Goal: Use online tool/utility: Use online tool/utility

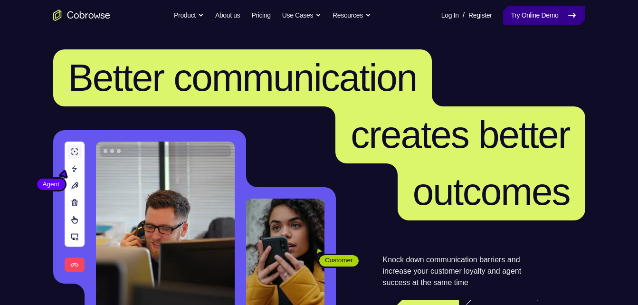
click at [548, 15] on link "Try Online Demo" at bounding box center [544, 15] width 82 height 19
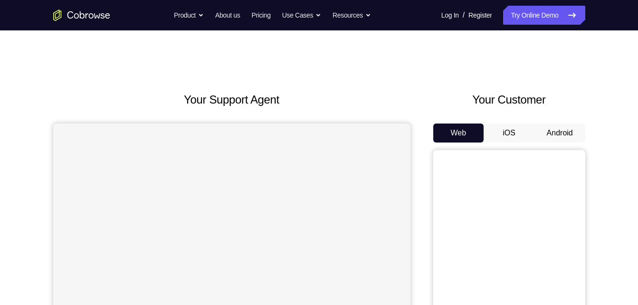
drag, startPoint x: 553, startPoint y: 122, endPoint x: 558, endPoint y: 133, distance: 11.3
click at [558, 133] on div "Your Customer Web iOS Android" at bounding box center [509, 266] width 152 height 351
click at [558, 133] on button "Android" at bounding box center [559, 133] width 51 height 19
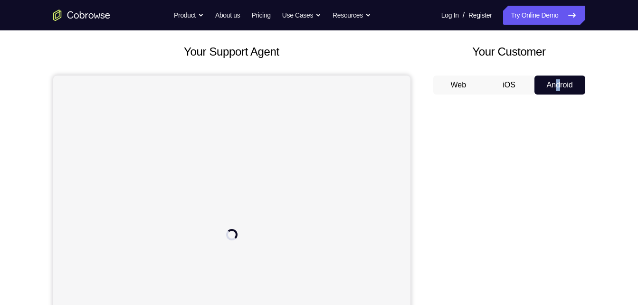
scroll to position [64, 0]
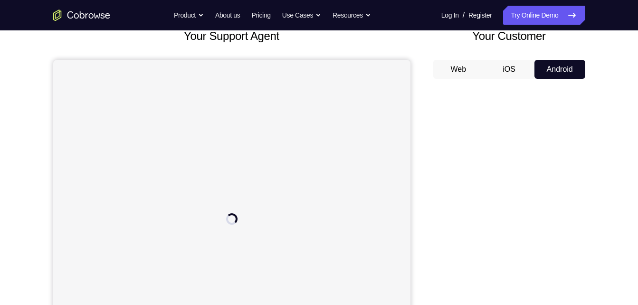
click at [433, 36] on h2 "Your Customer" at bounding box center [509, 36] width 152 height 17
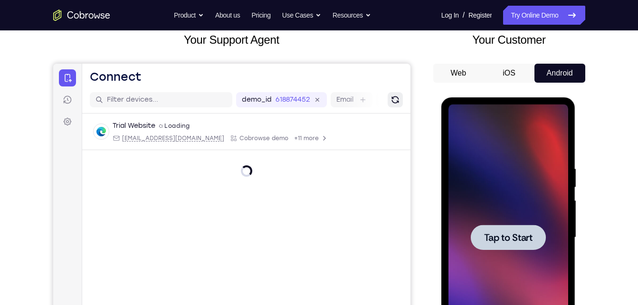
scroll to position [0, 0]
drag, startPoint x: 394, startPoint y: 91, endPoint x: 393, endPoint y: 100, distance: 9.0
click at [393, 100] on div "demo_id 618874452 618874452 Email User ID Device ID Device name" at bounding box center [246, 99] width 328 height 27
click at [393, 100] on icon "Refresh" at bounding box center [394, 99] width 13 height 13
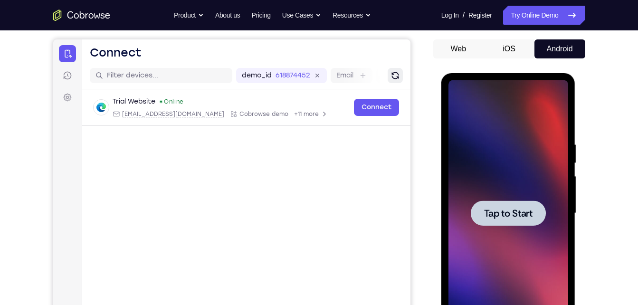
scroll to position [85, 0]
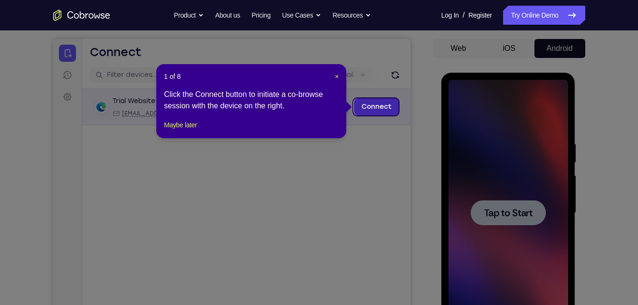
click at [382, 104] on link "Connect" at bounding box center [375, 106] width 45 height 17
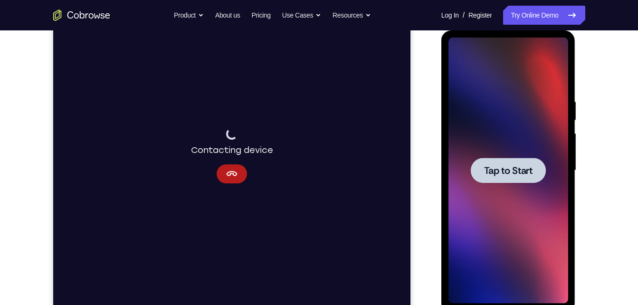
scroll to position [126, 0]
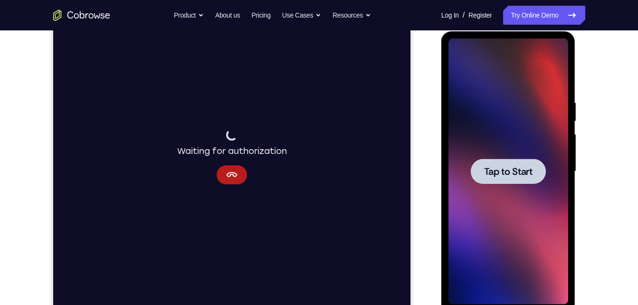
click at [529, 168] on span "Tap to Start" at bounding box center [508, 172] width 48 height 10
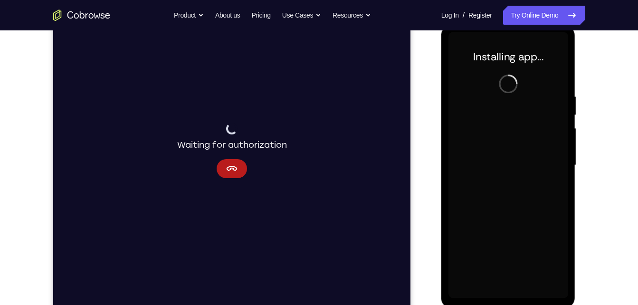
scroll to position [133, 0]
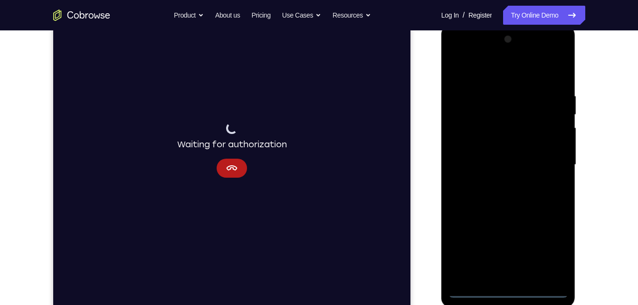
click at [513, 292] on div at bounding box center [508, 165] width 120 height 266
click at [551, 246] on div at bounding box center [508, 165] width 120 height 266
click at [481, 71] on div at bounding box center [508, 165] width 120 height 266
click at [550, 157] on div at bounding box center [508, 165] width 120 height 266
click at [549, 165] on div at bounding box center [508, 165] width 120 height 266
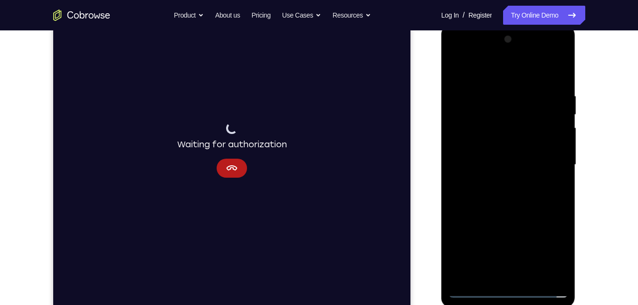
click at [501, 183] on div at bounding box center [508, 165] width 120 height 266
click at [485, 153] on div at bounding box center [508, 165] width 120 height 266
click at [490, 149] on div at bounding box center [508, 165] width 120 height 266
click at [496, 165] on div at bounding box center [508, 165] width 120 height 266
click at [514, 207] on div at bounding box center [508, 165] width 120 height 266
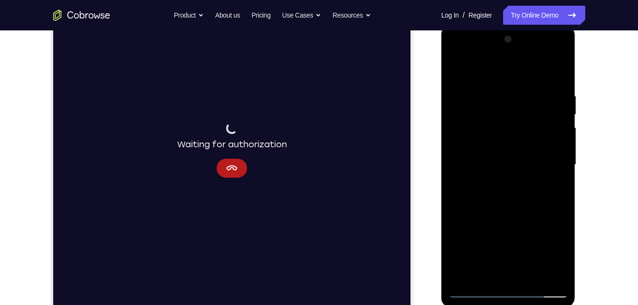
click at [553, 67] on div at bounding box center [508, 165] width 120 height 266
click at [558, 67] on div at bounding box center [508, 165] width 120 height 266
click at [535, 278] on div at bounding box center [508, 165] width 120 height 266
click at [496, 218] on div at bounding box center [508, 165] width 120 height 266
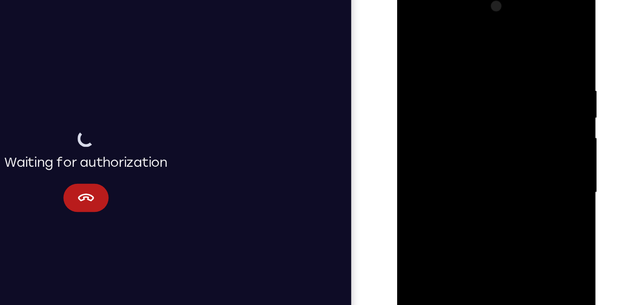
click at [414, 26] on div at bounding box center [464, 125] width 120 height 266
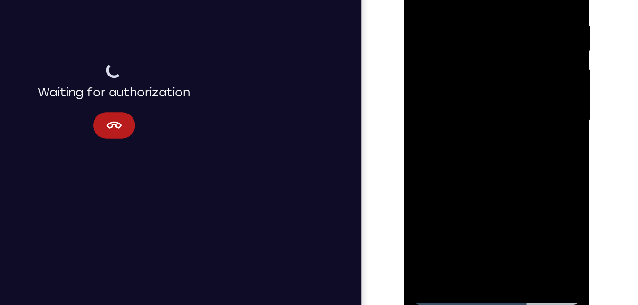
click at [445, 179] on div at bounding box center [471, 67] width 120 height 266
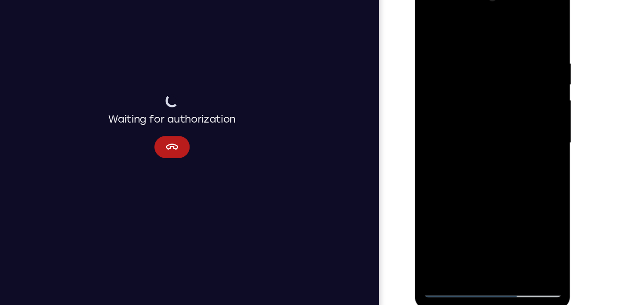
click at [461, 28] on div at bounding box center [482, 121] width 120 height 266
click at [466, 52] on div at bounding box center [482, 121] width 120 height 266
click at [428, 25] on div at bounding box center [482, 121] width 120 height 266
click at [533, 68] on div at bounding box center [482, 121] width 120 height 266
click at [461, 45] on div at bounding box center [482, 121] width 120 height 266
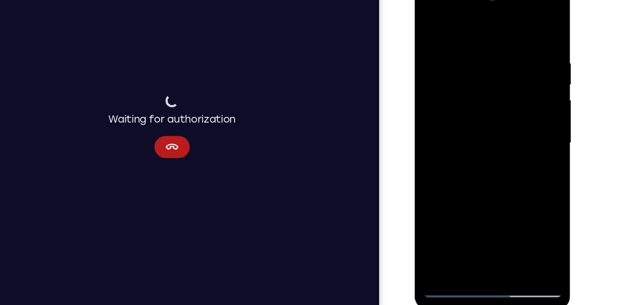
click at [498, 168] on div at bounding box center [482, 121] width 120 height 266
drag, startPoint x: 461, startPoint y: 162, endPoint x: 451, endPoint y: 66, distance: 96.5
click at [451, 66] on div at bounding box center [482, 121] width 120 height 266
drag, startPoint x: 519, startPoint y: 170, endPoint x: 514, endPoint y: 38, distance: 131.7
click at [514, 38] on div at bounding box center [482, 121] width 120 height 266
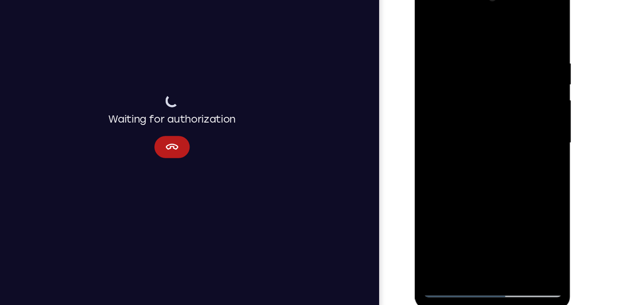
drag, startPoint x: 489, startPoint y: 95, endPoint x: 511, endPoint y: 219, distance: 126.0
click at [511, 219] on div at bounding box center [482, 121] width 120 height 266
click at [468, 132] on div at bounding box center [482, 121] width 120 height 266
drag, startPoint x: 484, startPoint y: 160, endPoint x: 498, endPoint y: 29, distance: 131.4
click at [498, 29] on div at bounding box center [482, 121] width 120 height 266
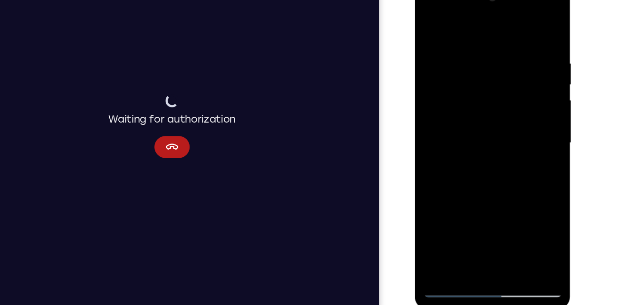
drag, startPoint x: 503, startPoint y: 106, endPoint x: 519, endPoint y: 211, distance: 106.2
click at [519, 211] on div at bounding box center [482, 121] width 120 height 266
drag, startPoint x: 515, startPoint y: 89, endPoint x: 510, endPoint y: 170, distance: 81.4
click at [510, 170] on div at bounding box center [482, 121] width 120 height 266
click at [525, 169] on div at bounding box center [482, 121] width 120 height 266
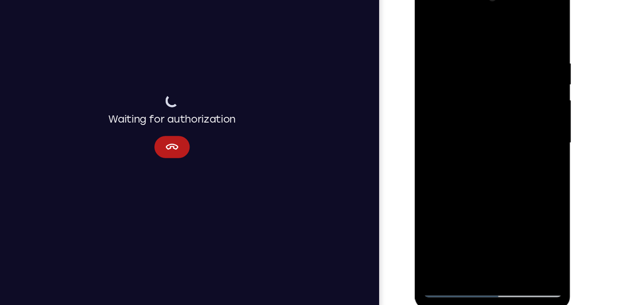
drag, startPoint x: 499, startPoint y: 187, endPoint x: 510, endPoint y: 80, distance: 106.9
click at [510, 80] on div at bounding box center [482, 121] width 120 height 266
click at [478, 135] on div at bounding box center [482, 121] width 120 height 266
click at [534, 64] on div at bounding box center [482, 121] width 120 height 266
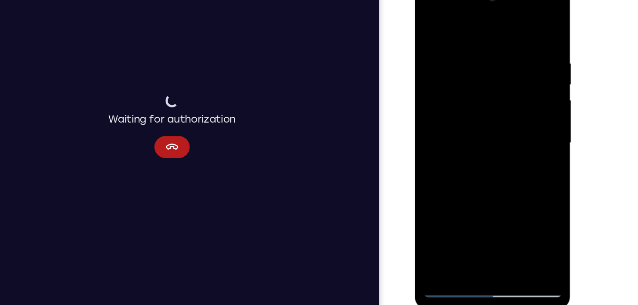
click at [534, 64] on div at bounding box center [482, 121] width 120 height 266
drag, startPoint x: 534, startPoint y: 64, endPoint x: 537, endPoint y: 133, distance: 69.4
click at [537, 133] on div at bounding box center [482, 121] width 120 height 266
click at [533, 117] on div at bounding box center [482, 121] width 120 height 266
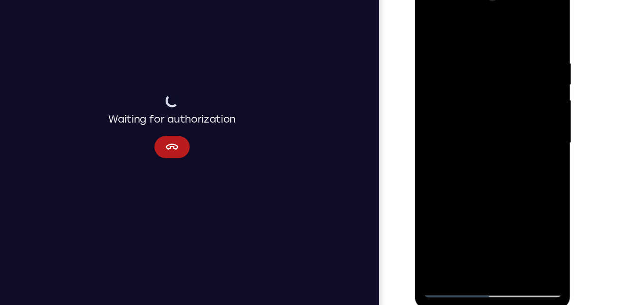
click at [533, 117] on div at bounding box center [482, 121] width 120 height 266
click at [454, 36] on div at bounding box center [482, 121] width 120 height 266
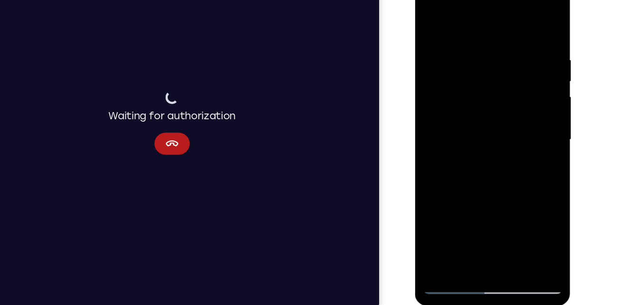
scroll to position [136, 0]
click at [431, 23] on div at bounding box center [482, 117] width 120 height 266
drag, startPoint x: 480, startPoint y: 164, endPoint x: 476, endPoint y: 54, distance: 110.3
click at [476, 54] on div at bounding box center [482, 117] width 120 height 266
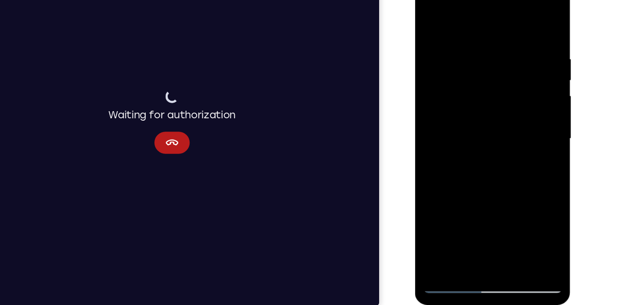
click at [446, 153] on div at bounding box center [482, 117] width 120 height 266
click at [428, 19] on div at bounding box center [482, 117] width 120 height 266
click at [447, 184] on div at bounding box center [482, 117] width 120 height 266
click at [455, 137] on div at bounding box center [482, 117] width 120 height 266
click at [434, 54] on div at bounding box center [482, 117] width 120 height 266
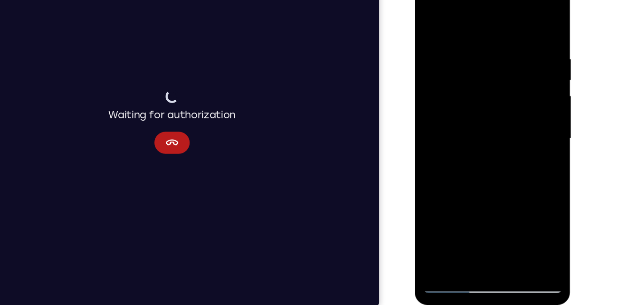
drag, startPoint x: 514, startPoint y: 56, endPoint x: 505, endPoint y: -20, distance: 76.6
click at [505, 0] on div at bounding box center [482, 118] width 134 height 283
click at [461, 108] on div at bounding box center [482, 117] width 120 height 266
click at [433, 225] on div at bounding box center [482, 117] width 120 height 266
drag, startPoint x: 486, startPoint y: 129, endPoint x: 480, endPoint y: 280, distance: 151.7
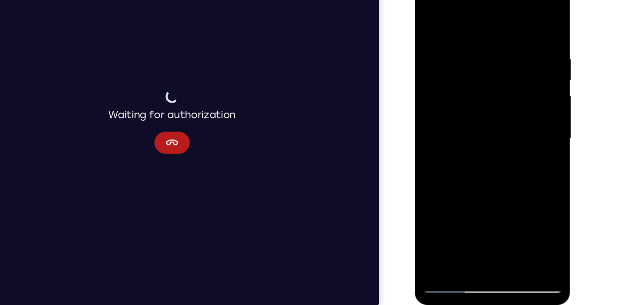
click at [480, 262] on html "Online web based iOS Simulators and Android Emulators. Run iPhone, iPad, Mobile…" at bounding box center [482, 119] width 135 height 285
click at [466, 37] on div at bounding box center [482, 117] width 120 height 266
click at [522, 228] on div at bounding box center [482, 117] width 120 height 266
click at [528, 27] on div at bounding box center [482, 117] width 120 height 266
click at [460, 226] on div at bounding box center [482, 117] width 120 height 266
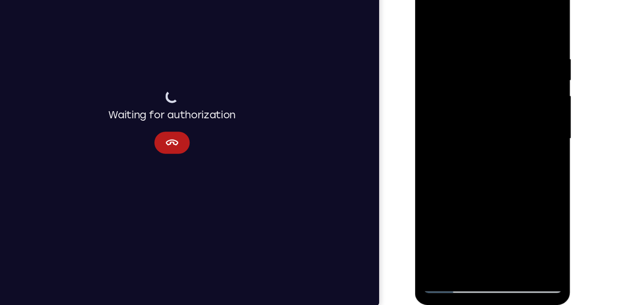
click at [481, 20] on div at bounding box center [482, 117] width 120 height 266
click at [455, 55] on div at bounding box center [482, 117] width 120 height 266
click at [469, 54] on div at bounding box center [482, 117] width 120 height 266
drag, startPoint x: 504, startPoint y: 173, endPoint x: 498, endPoint y: 83, distance: 90.0
click at [498, 83] on div at bounding box center [482, 117] width 120 height 266
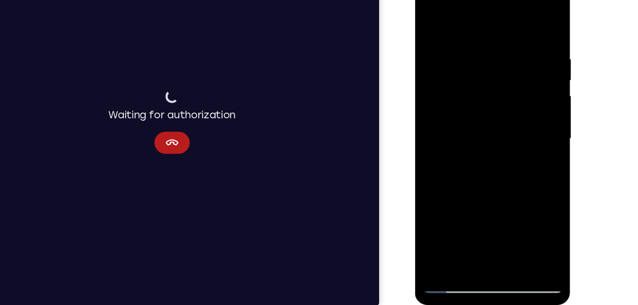
click at [458, 98] on div at bounding box center [482, 117] width 120 height 266
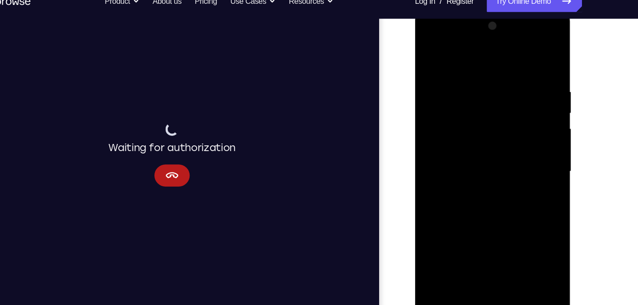
click at [537, 65] on div at bounding box center [482, 149] width 120 height 266
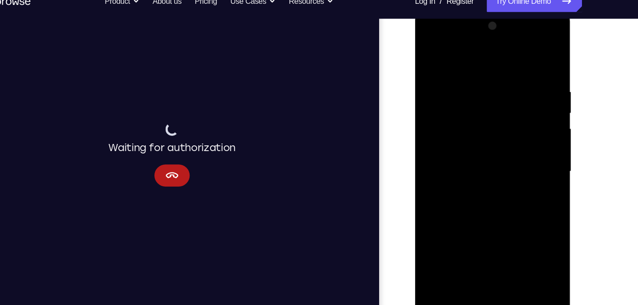
click at [538, 25] on div at bounding box center [482, 149] width 120 height 266
drag, startPoint x: 502, startPoint y: 208, endPoint x: 516, endPoint y: 40, distance: 167.9
click at [516, 40] on div at bounding box center [482, 149] width 120 height 266
drag, startPoint x: 493, startPoint y: 164, endPoint x: 507, endPoint y: 90, distance: 75.1
click at [507, 90] on div at bounding box center [482, 149] width 120 height 266
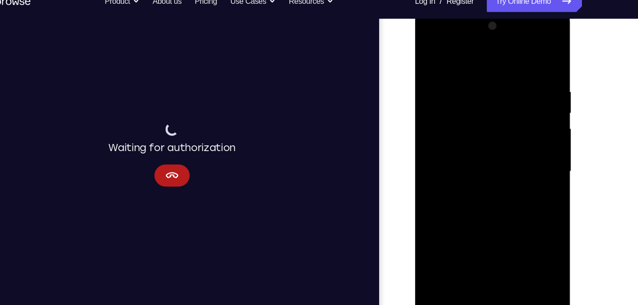
drag, startPoint x: 493, startPoint y: 146, endPoint x: 496, endPoint y: 93, distance: 53.3
click at [496, 93] on div at bounding box center [482, 149] width 120 height 266
click at [486, 115] on div at bounding box center [482, 149] width 120 height 266
click at [430, 54] on div at bounding box center [482, 149] width 120 height 266
click at [436, 148] on div at bounding box center [482, 149] width 120 height 266
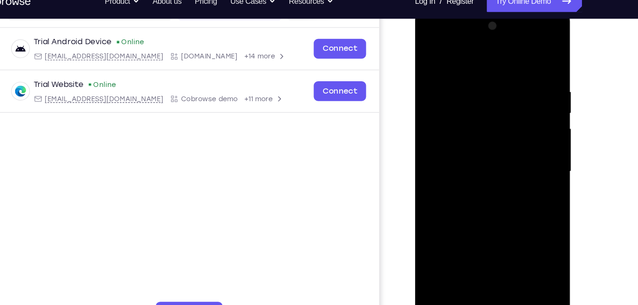
drag, startPoint x: 455, startPoint y: 143, endPoint x: 450, endPoint y: 175, distance: 32.6
click at [450, 175] on div at bounding box center [482, 149] width 120 height 266
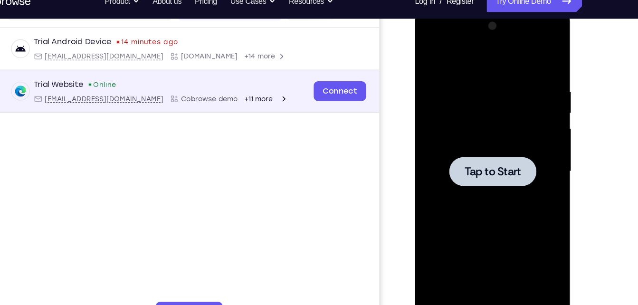
click at [286, 65] on div "Connect" at bounding box center [288, 74] width 45 height 21
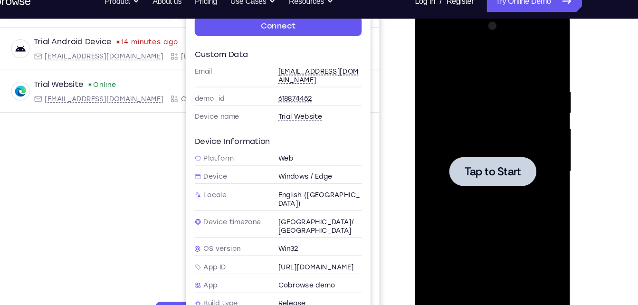
click at [266, 183] on span "Africa/Cairo" at bounding box center [271, 190] width 72 height 15
click at [112, 147] on main "demo_id 618874452 618874452 Email User ID Device ID Device name 6-digit code Co…" at bounding box center [158, 152] width 328 height 318
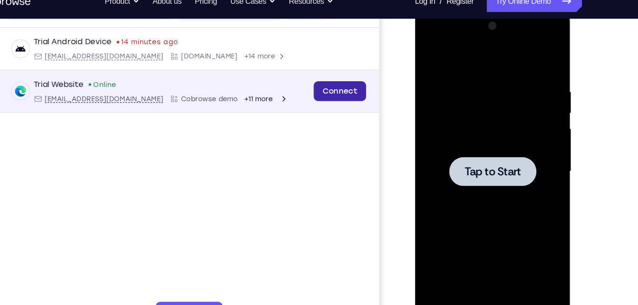
click at [299, 67] on link "Connect" at bounding box center [288, 74] width 45 height 17
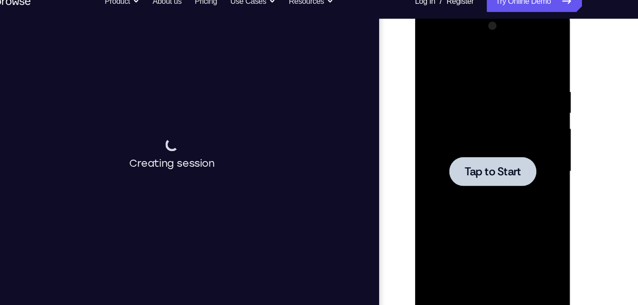
click at [502, 158] on div at bounding box center [481, 148] width 75 height 25
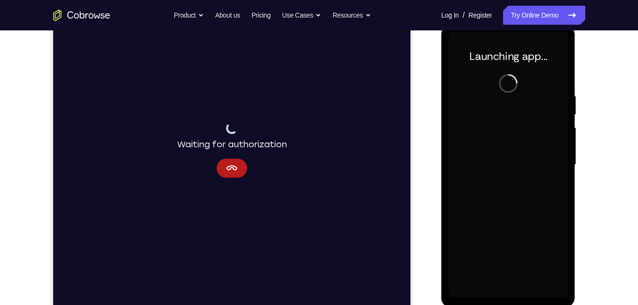
scroll to position [132, 0]
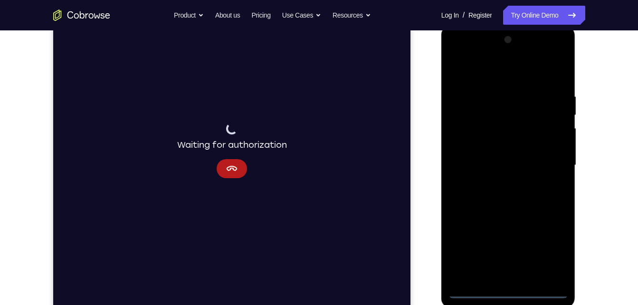
click at [509, 295] on div at bounding box center [508, 165] width 120 height 266
click at [552, 245] on div at bounding box center [508, 165] width 120 height 266
click at [499, 81] on div at bounding box center [508, 165] width 120 height 266
click at [547, 165] on div at bounding box center [508, 165] width 120 height 266
click at [501, 184] on div at bounding box center [508, 165] width 120 height 266
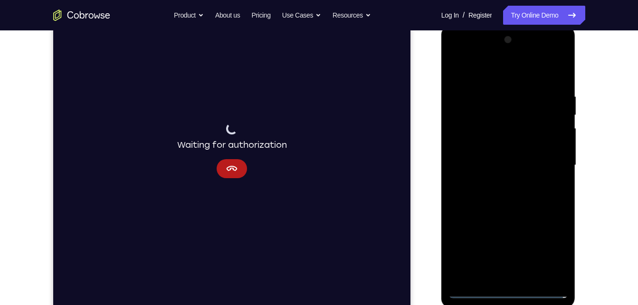
click at [514, 156] on div at bounding box center [508, 165] width 120 height 266
click at [517, 147] on div at bounding box center [508, 165] width 120 height 266
click at [521, 165] on div at bounding box center [508, 165] width 120 height 266
click at [497, 209] on div at bounding box center [508, 165] width 120 height 266
click at [561, 95] on div at bounding box center [508, 165] width 120 height 266
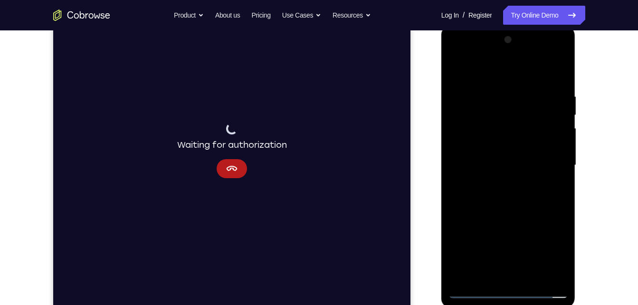
drag, startPoint x: 506, startPoint y: 71, endPoint x: 507, endPoint y: 34, distance: 37.5
click at [507, 34] on div at bounding box center [508, 165] width 120 height 266
click at [555, 73] on div at bounding box center [508, 165] width 120 height 266
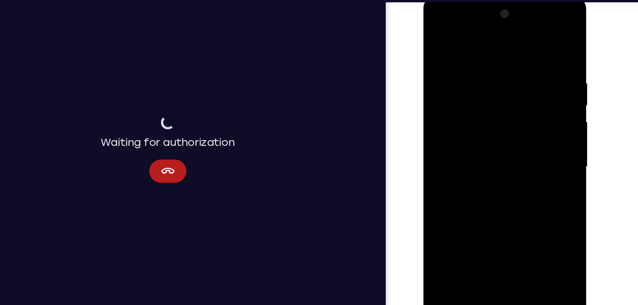
click at [541, 58] on div at bounding box center [490, 136] width 120 height 266
click at [539, 44] on div at bounding box center [490, 136] width 120 height 266
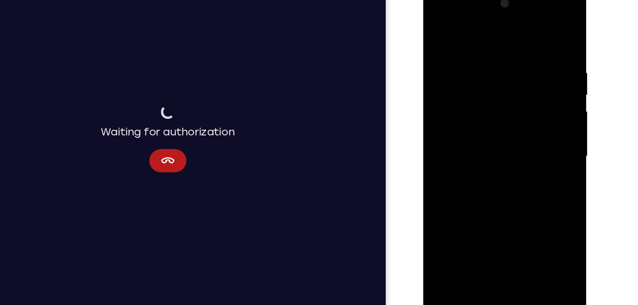
click at [516, 237] on div at bounding box center [490, 126] width 120 height 266
click at [470, 179] on div at bounding box center [490, 126] width 120 height 266
click at [441, 31] on div at bounding box center [490, 126] width 120 height 266
click at [463, 235] on div at bounding box center [490, 126] width 120 height 266
click at [483, 30] on div at bounding box center [490, 126] width 120 height 266
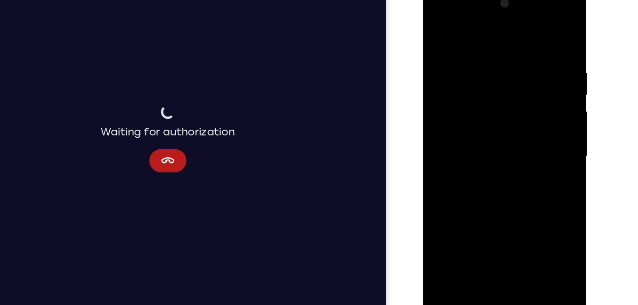
click at [515, 58] on div at bounding box center [490, 126] width 120 height 266
drag, startPoint x: 497, startPoint y: 174, endPoint x: 541, endPoint y: 33, distance: 147.7
click at [541, 33] on div at bounding box center [490, 126] width 120 height 266
drag, startPoint x: 520, startPoint y: 162, endPoint x: 544, endPoint y: 52, distance: 112.4
click at [544, 52] on div at bounding box center [490, 126] width 120 height 266
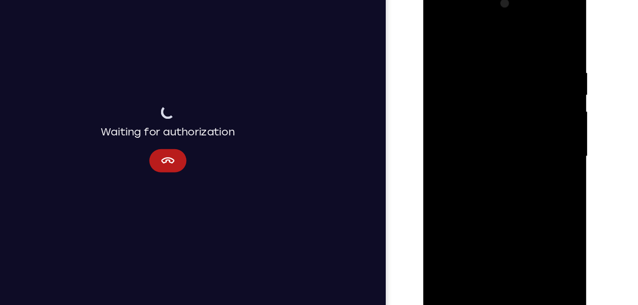
click at [538, 237] on div at bounding box center [490, 126] width 120 height 266
drag, startPoint x: 535, startPoint y: 132, endPoint x: 535, endPoint y: 189, distance: 57.0
click at [535, 189] on div at bounding box center [490, 126] width 120 height 266
click at [487, 62] on div at bounding box center [490, 126] width 120 height 266
click at [442, 28] on div at bounding box center [490, 126] width 120 height 266
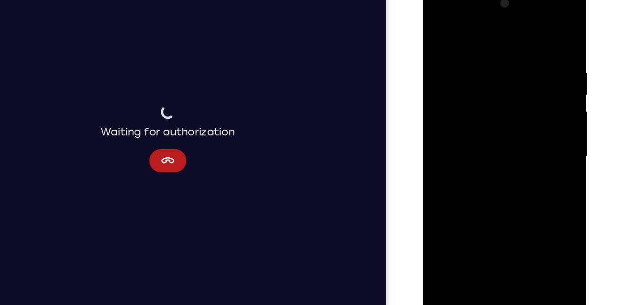
click at [440, 26] on div at bounding box center [490, 126] width 120 height 266
click at [486, 82] on div at bounding box center [490, 126] width 120 height 266
click at [485, 88] on div at bounding box center [490, 126] width 120 height 266
click at [487, 82] on div at bounding box center [490, 126] width 120 height 266
click at [480, 117] on div at bounding box center [490, 126] width 120 height 266
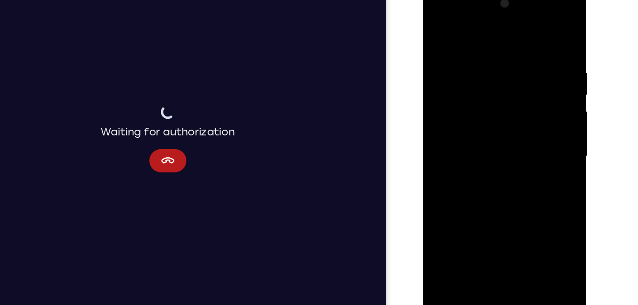
click at [464, 238] on div at bounding box center [490, 126] width 120 height 266
drag, startPoint x: 500, startPoint y: 216, endPoint x: 451, endPoint y: 33, distance: 188.9
click at [451, 33] on div at bounding box center [490, 126] width 120 height 266
click at [530, 159] on div at bounding box center [490, 126] width 120 height 266
drag, startPoint x: 486, startPoint y: 171, endPoint x: 485, endPoint y: 91, distance: 80.8
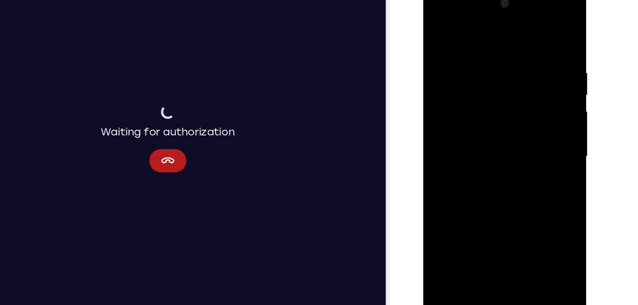
click at [485, 91] on div at bounding box center [490, 126] width 120 height 266
drag, startPoint x: 494, startPoint y: 194, endPoint x: 490, endPoint y: 172, distance: 21.7
click at [490, 172] on div at bounding box center [490, 126] width 120 height 266
click at [540, 34] on div at bounding box center [490, 126] width 120 height 266
click at [490, 78] on div at bounding box center [490, 126] width 120 height 266
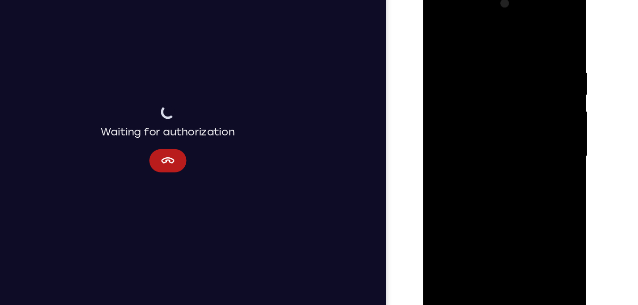
click at [477, 115] on div at bounding box center [490, 126] width 120 height 266
click at [476, 69] on div at bounding box center [490, 126] width 120 height 266
click at [542, 217] on div at bounding box center [490, 126] width 120 height 266
click at [473, 71] on div at bounding box center [490, 126] width 120 height 266
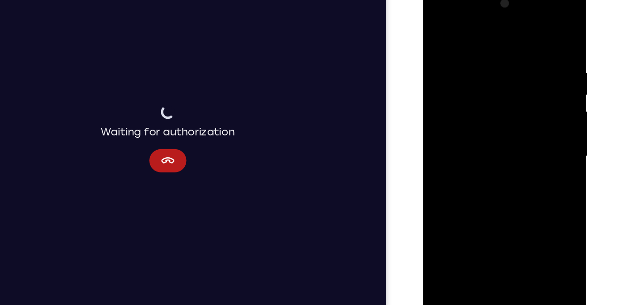
click at [543, 218] on div at bounding box center [490, 126] width 120 height 266
click at [487, 134] on div at bounding box center [490, 126] width 120 height 266
click at [541, 44] on div at bounding box center [490, 126] width 120 height 266
click at [489, 99] on div at bounding box center [490, 126] width 120 height 266
click at [500, 177] on div at bounding box center [490, 126] width 120 height 266
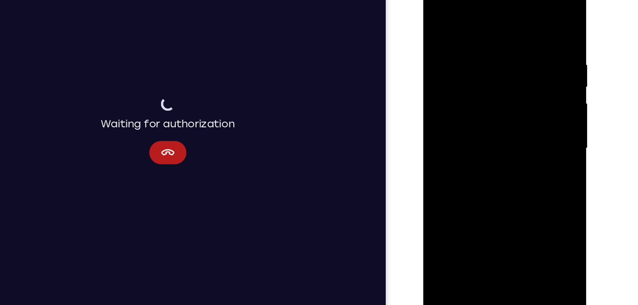
click at [445, 33] on div at bounding box center [490, 118] width 120 height 266
click at [486, 100] on div at bounding box center [490, 118] width 120 height 266
click at [487, 170] on div at bounding box center [490, 118] width 120 height 266
click at [495, 93] on div at bounding box center [490, 118] width 120 height 266
click at [508, 167] on div at bounding box center [490, 118] width 120 height 266
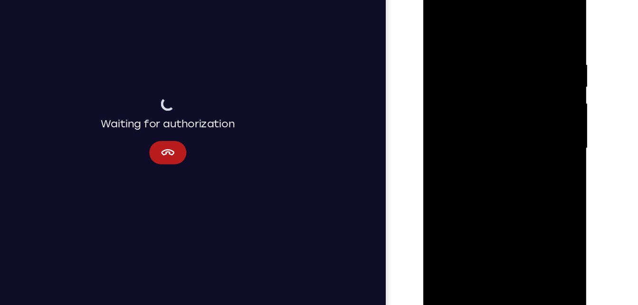
click at [544, 30] on div at bounding box center [490, 118] width 120 height 266
click at [459, 244] on div at bounding box center [490, 118] width 120 height 266
click at [527, 5] on div at bounding box center [490, 118] width 120 height 266
click at [545, 41] on div at bounding box center [490, 118] width 120 height 266
click at [487, 21] on div at bounding box center [490, 118] width 120 height 266
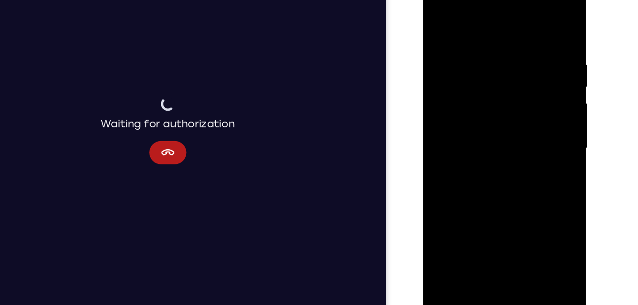
click at [540, 33] on div at bounding box center [490, 118] width 120 height 266
click at [459, 243] on div at bounding box center [490, 118] width 120 height 266
click at [440, 225] on div at bounding box center [490, 118] width 120 height 266
click at [513, 226] on div at bounding box center [490, 118] width 120 height 266
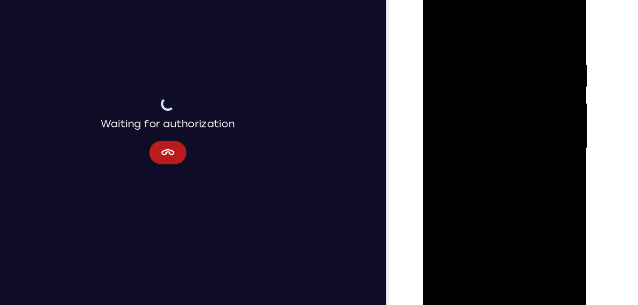
click at [444, 19] on div at bounding box center [490, 118] width 120 height 266
drag, startPoint x: 495, startPoint y: 52, endPoint x: 476, endPoint y: 266, distance: 214.5
click at [476, 263] on html "Online web based iOS Simulators and Android Emulators. Run iPhone, iPad, Mobile…" at bounding box center [490, 120] width 135 height 285
click at [471, 56] on div at bounding box center [490, 118] width 120 height 266
click at [538, 24] on div at bounding box center [490, 118] width 120 height 266
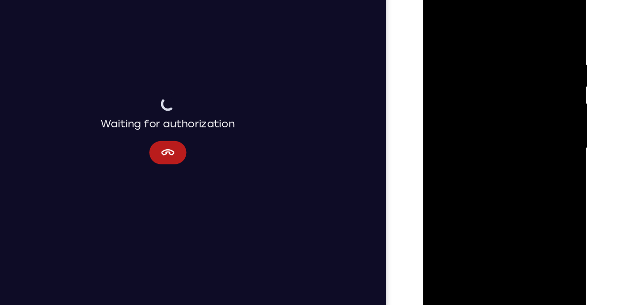
click at [510, 41] on div at bounding box center [490, 118] width 120 height 266
click at [440, 25] on div at bounding box center [490, 118] width 120 height 266
drag, startPoint x: 515, startPoint y: 173, endPoint x: 525, endPoint y: 98, distance: 76.1
click at [525, 98] on div at bounding box center [490, 118] width 120 height 266
click at [494, 144] on div at bounding box center [490, 118] width 120 height 266
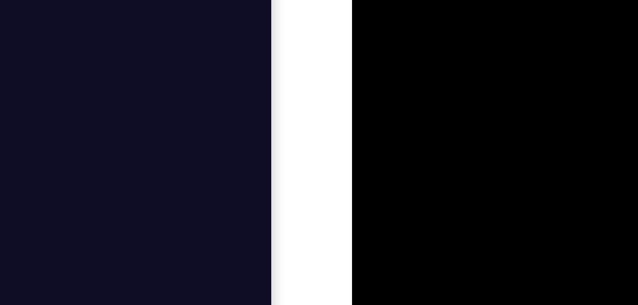
drag, startPoint x: 402, startPoint y: -54, endPoint x: 401, endPoint y: -15, distance: 38.5
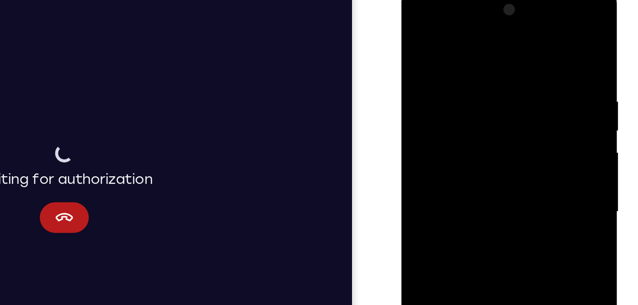
click at [517, 93] on div at bounding box center [469, 126] width 120 height 266
click at [519, 95] on div at bounding box center [469, 126] width 120 height 266
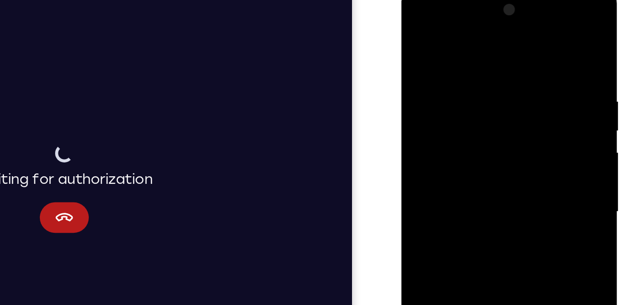
click at [413, 96] on div at bounding box center [469, 126] width 120 height 266
click at [436, 102] on div at bounding box center [469, 126] width 120 height 266
click at [452, 87] on div at bounding box center [469, 126] width 120 height 266
drag, startPoint x: 454, startPoint y: 151, endPoint x: 474, endPoint y: 25, distance: 127.5
click at [474, 25] on div at bounding box center [469, 126] width 120 height 266
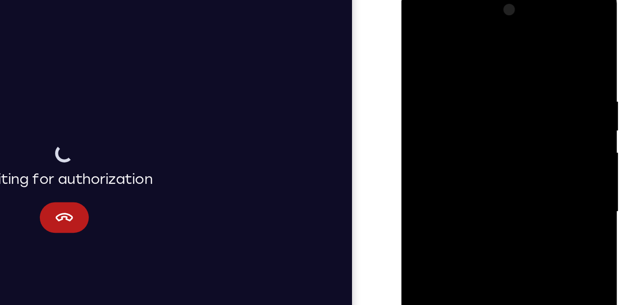
click at [475, 147] on div at bounding box center [469, 126] width 120 height 266
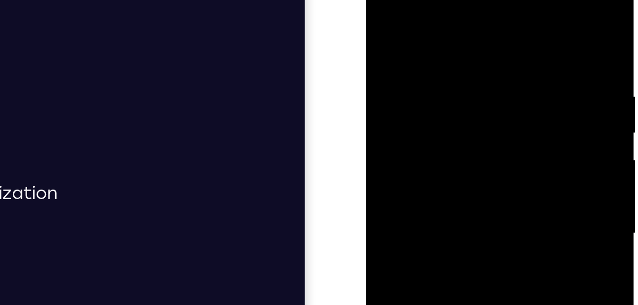
click at [383, 0] on div at bounding box center [434, 94] width 120 height 266
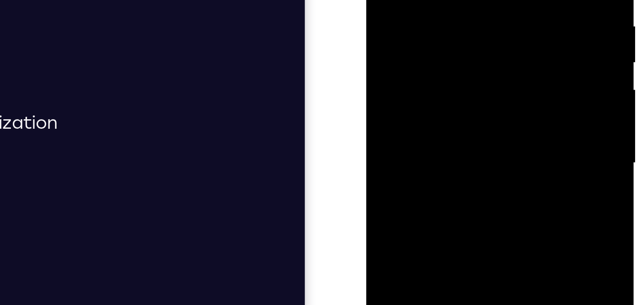
click at [443, 31] on div at bounding box center [434, 23] width 120 height 266
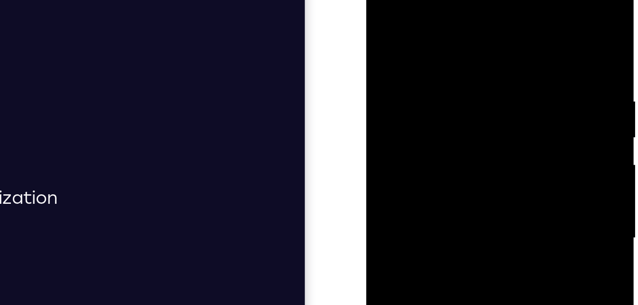
click at [381, 2] on div at bounding box center [434, 98] width 120 height 266
click at [397, 95] on div at bounding box center [434, 98] width 120 height 266
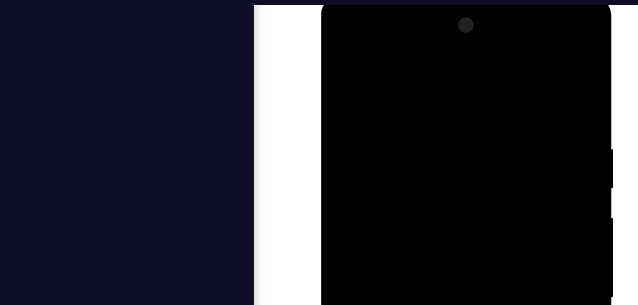
click at [335, 37] on div at bounding box center [388, 134] width 120 height 266
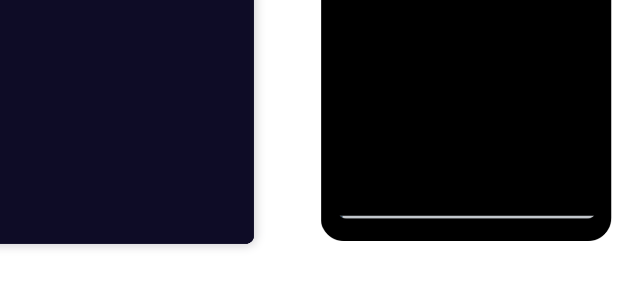
scroll to position [164, 0]
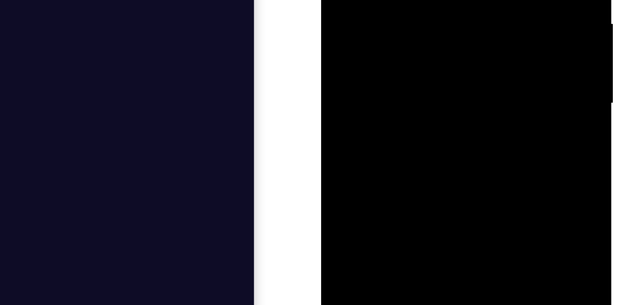
drag, startPoint x: 383, startPoint y: -2, endPoint x: 382, endPoint y: -63, distance: 60.3
drag, startPoint x: 389, startPoint y: -16, endPoint x: 389, endPoint y: -115, distance: 99.8
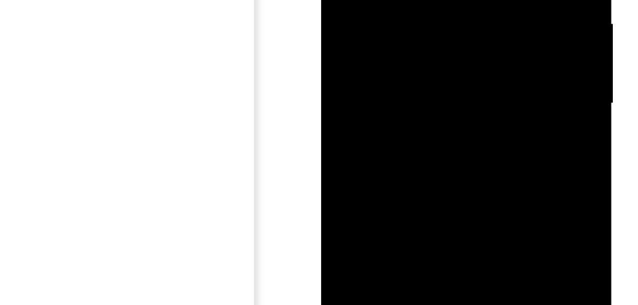
drag, startPoint x: 380, startPoint y: -16, endPoint x: 389, endPoint y: -88, distance: 72.2
